Goal: Transaction & Acquisition: Purchase product/service

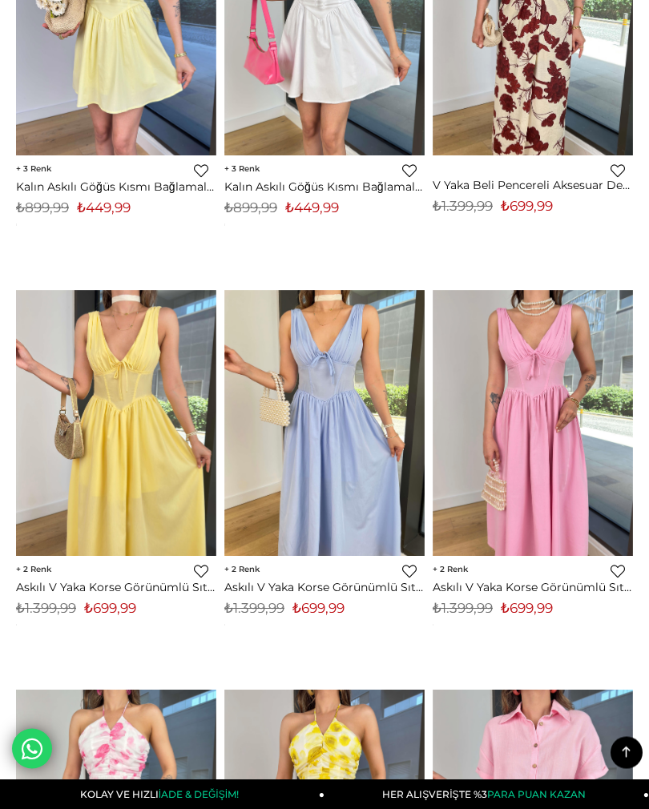
scroll to position [4351, 0]
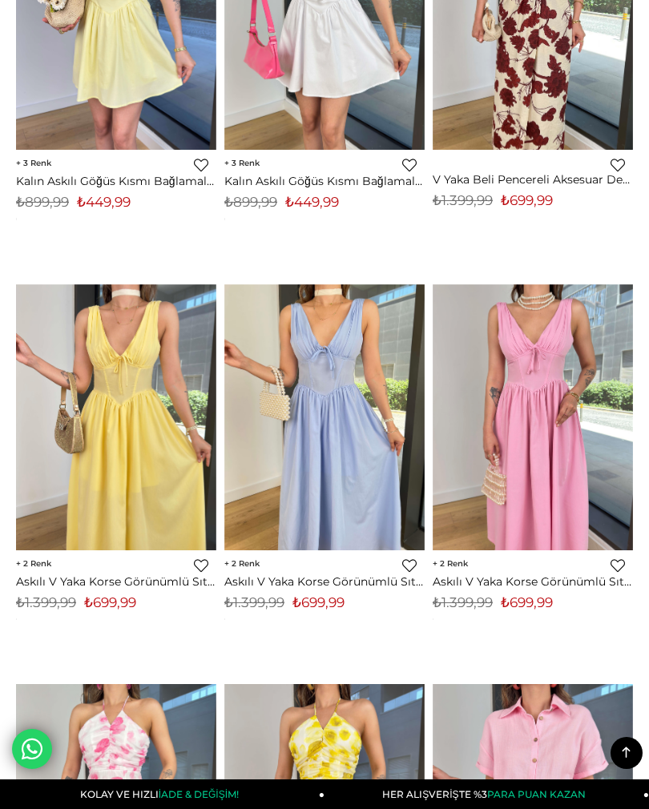
click at [263, 500] on img at bounding box center [324, 417] width 200 height 267
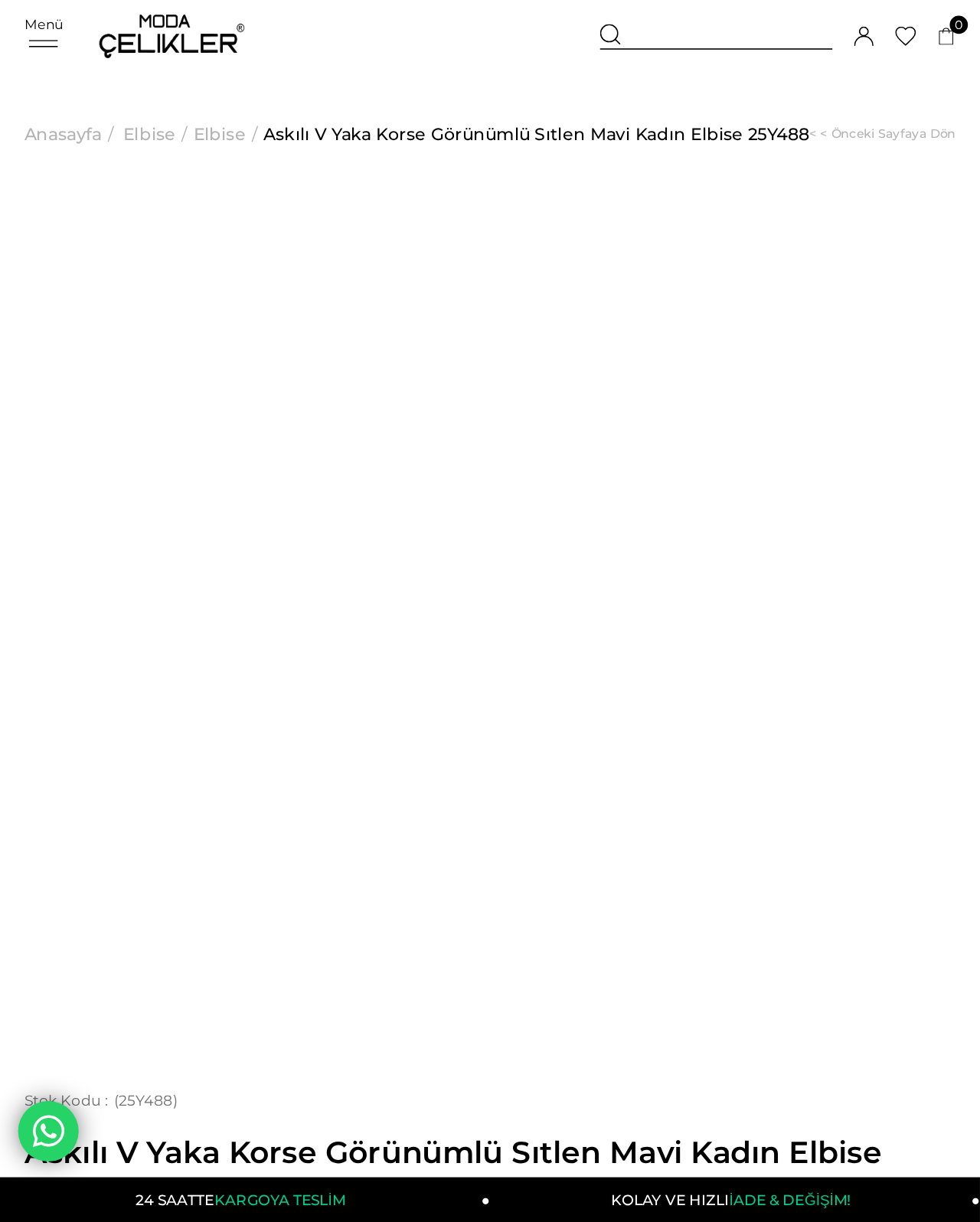
scroll to position [31, 0]
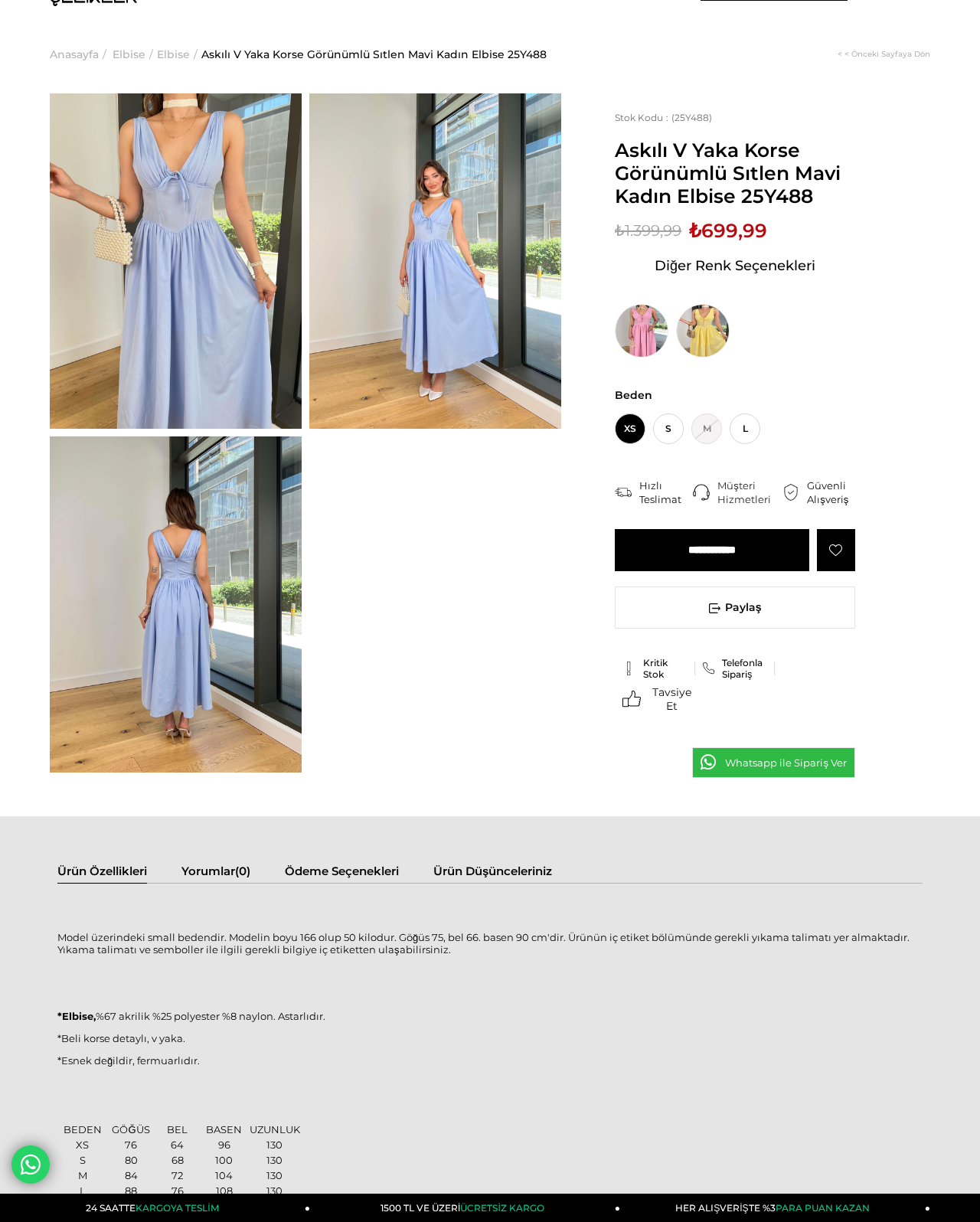
click at [240, 643] on img at bounding box center [175, 603] width 251 height 336
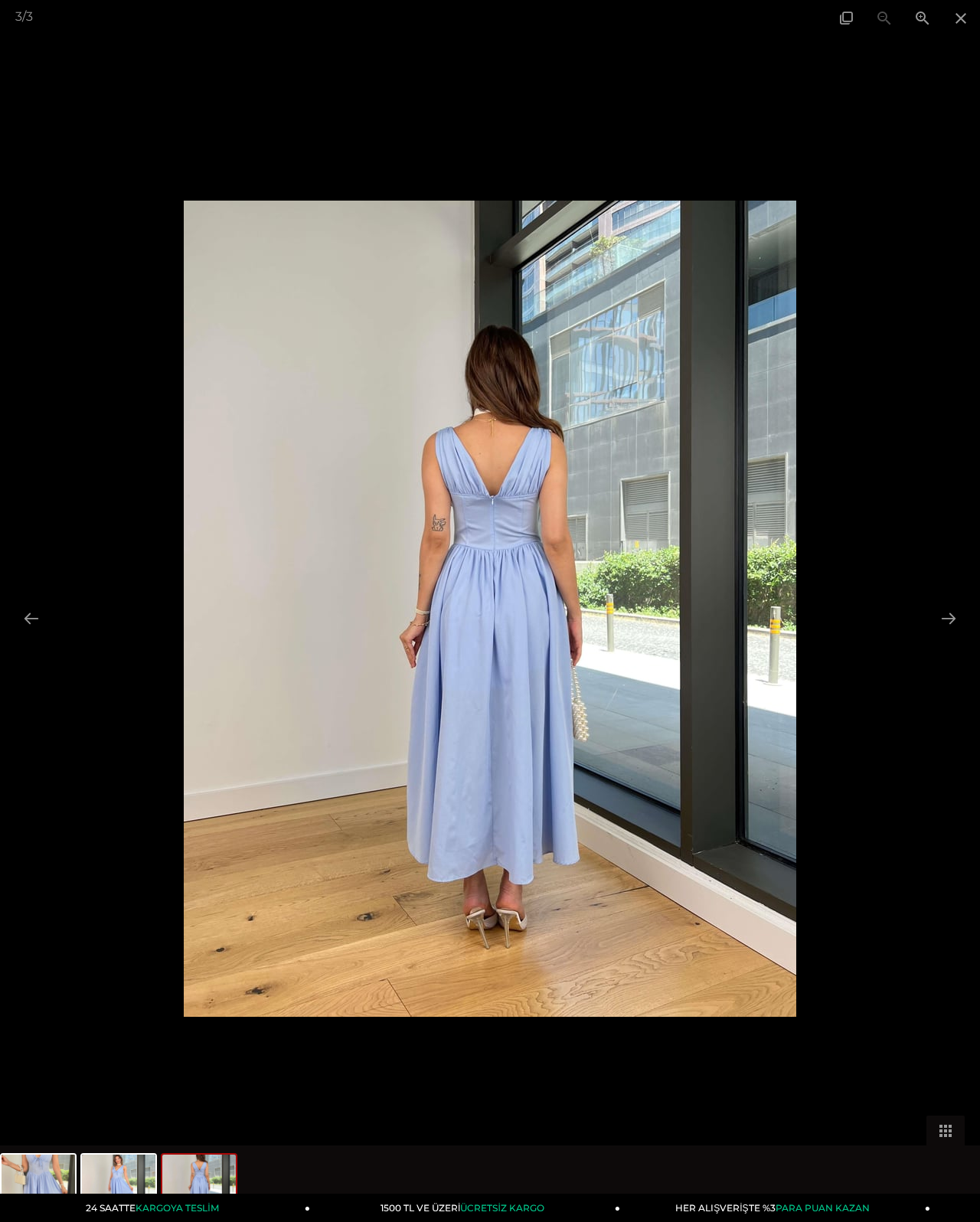
scroll to position [0, 0]
click at [620, 26] on span at bounding box center [961, 18] width 38 height 36
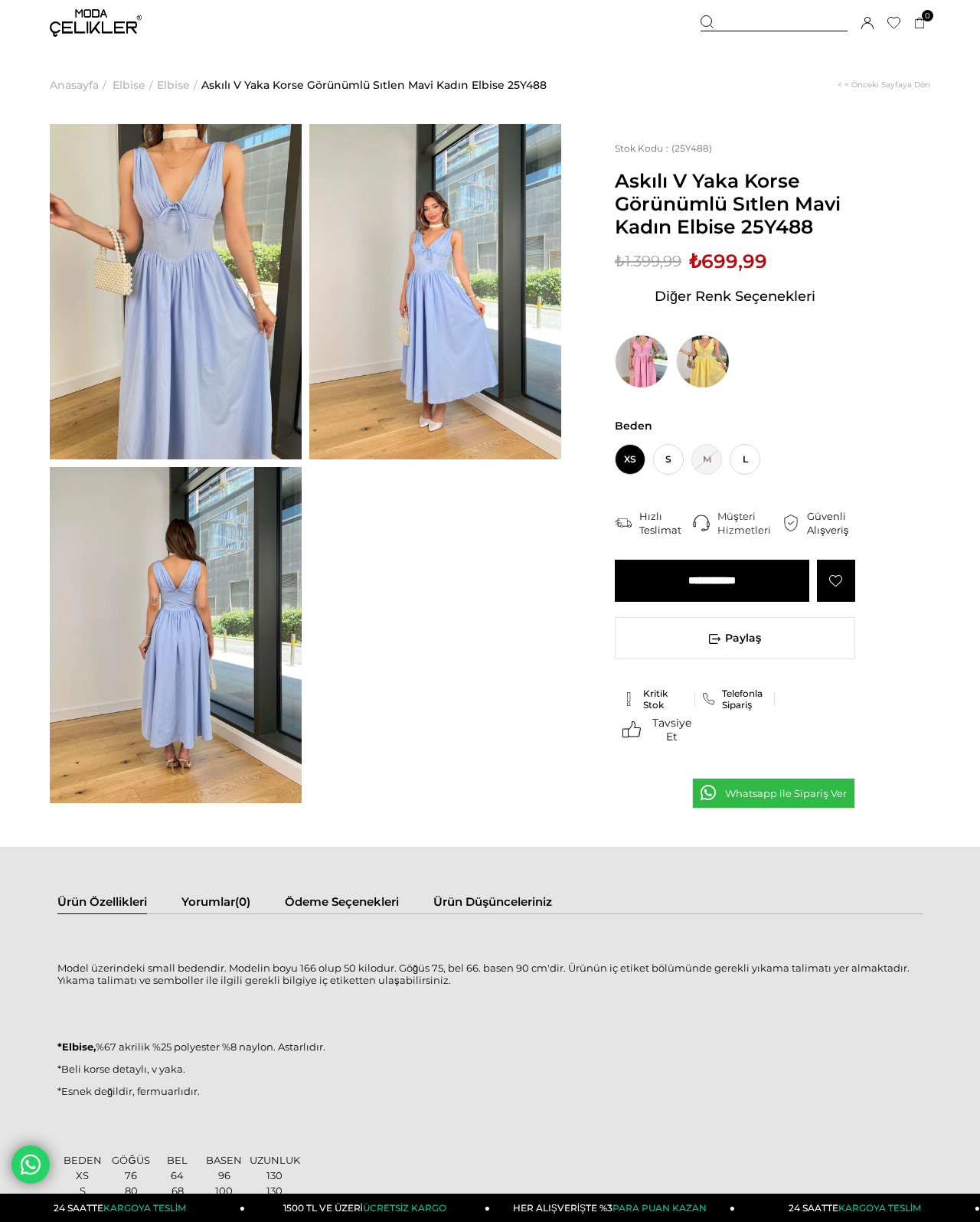
click at [620, 31] on div at bounding box center [774, 23] width 147 height 16
click at [190, 67] on input "text" at bounding box center [490, 76] width 705 height 31
type input "******"
